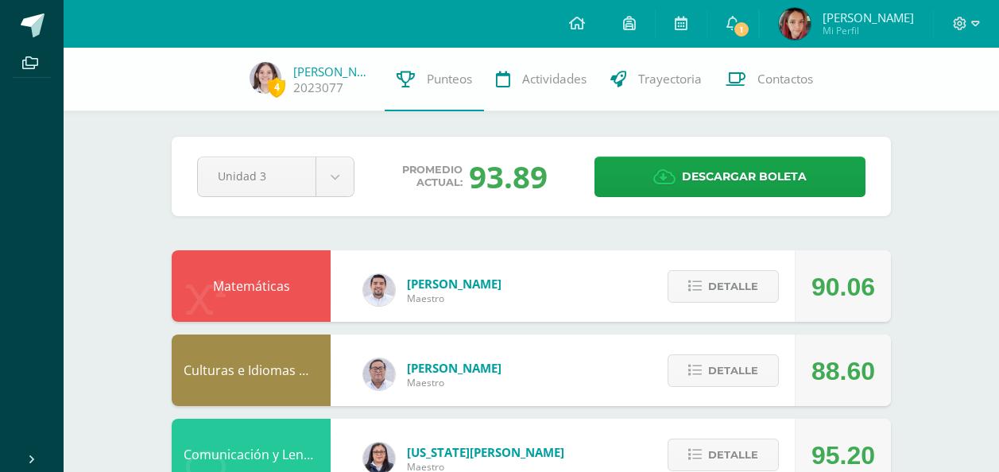
scroll to position [235, 0]
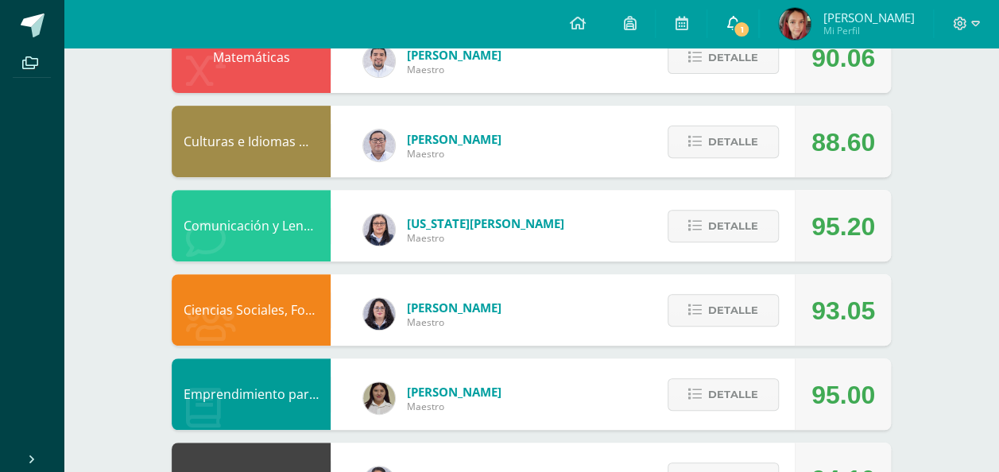
click at [751, 27] on span "1" at bounding box center [741, 29] width 17 height 17
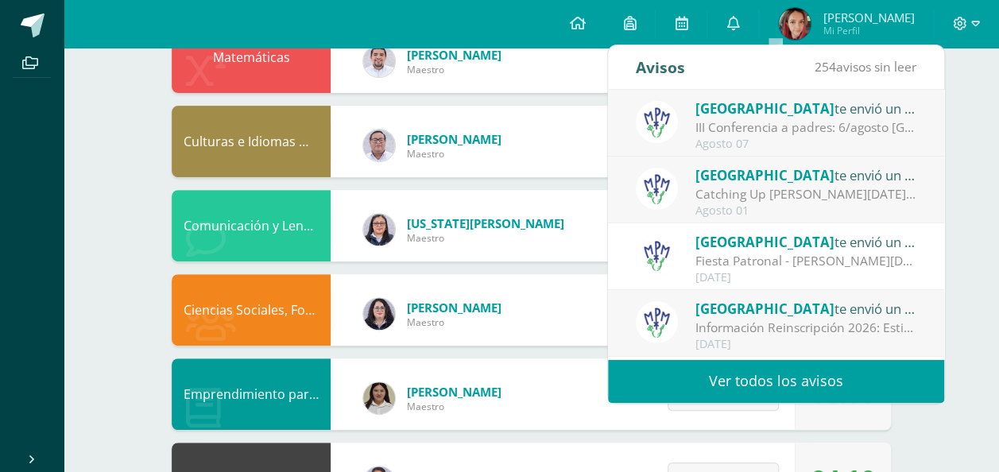
click at [826, 207] on div "Agosto 01" at bounding box center [806, 211] width 221 height 14
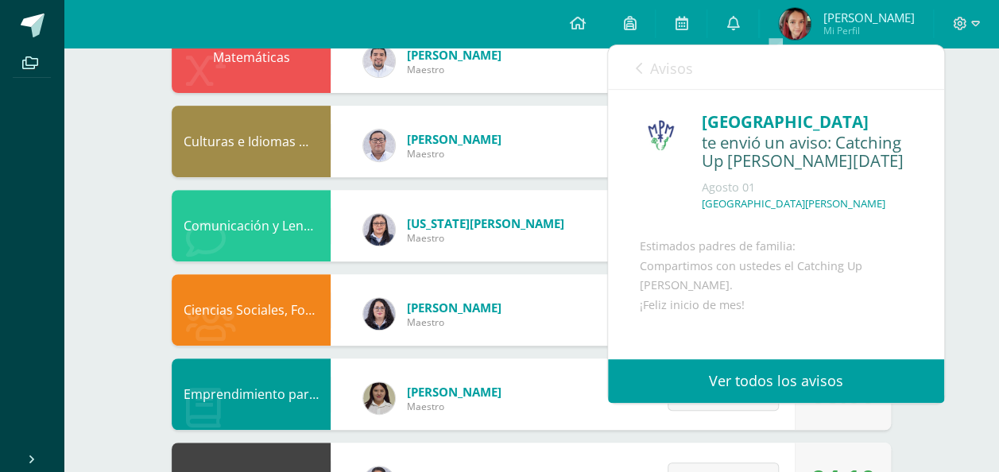
drag, startPoint x: 930, startPoint y: 208, endPoint x: 922, endPoint y: 254, distance: 47.6
click at [922, 254] on div "[GEOGRAPHIC_DATA] te envió un aviso: Catching Up [PERSON_NAME][DATE] [DATE] [GE…" at bounding box center [776, 294] width 336 height 408
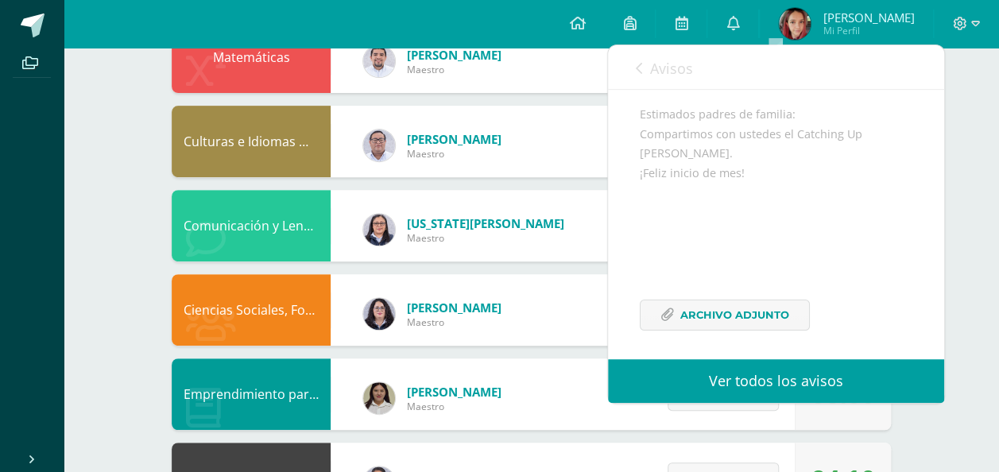
scroll to position [156, 0]
click at [691, 324] on span "Archivo Adjunto" at bounding box center [735, 308] width 109 height 29
